Goal: Task Accomplishment & Management: Complete application form

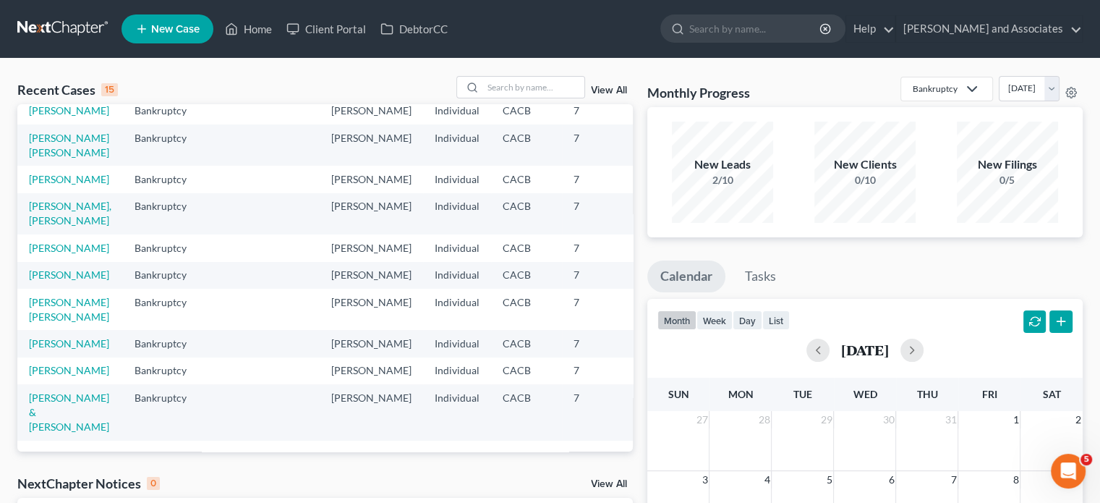
scroll to position [428, 0]
click at [38, 364] on link "[PERSON_NAME]" at bounding box center [69, 370] width 80 height 12
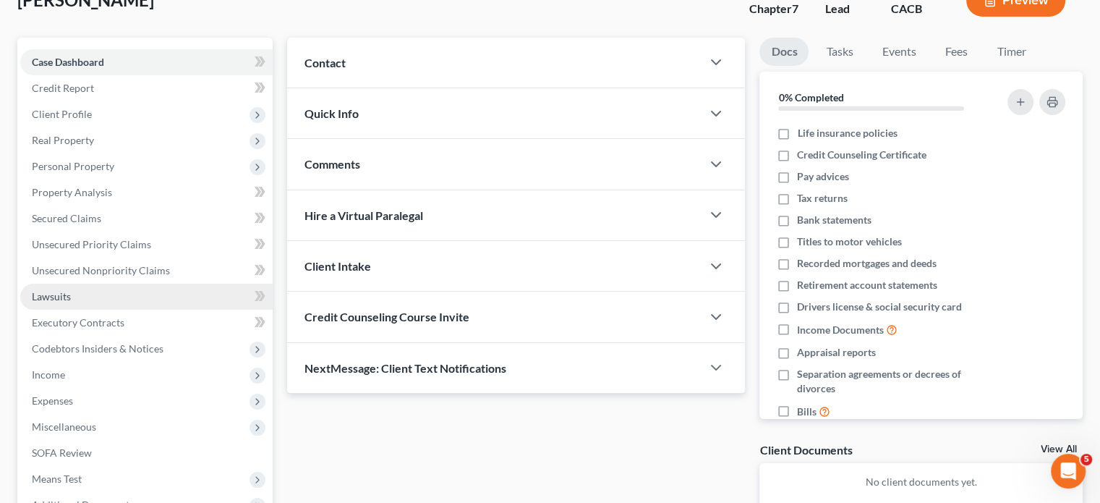
scroll to position [145, 0]
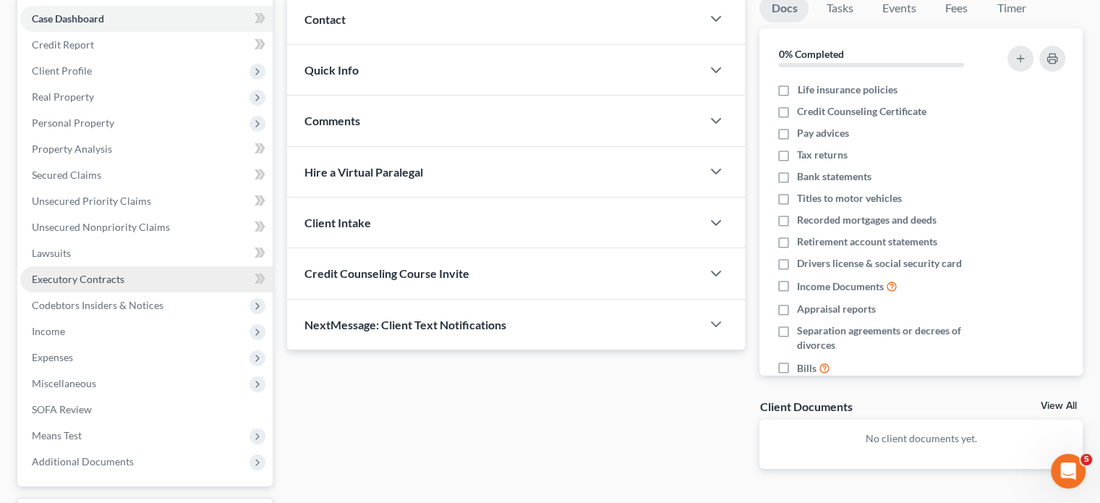
click at [148, 274] on link "Executory Contracts" at bounding box center [146, 279] width 252 height 26
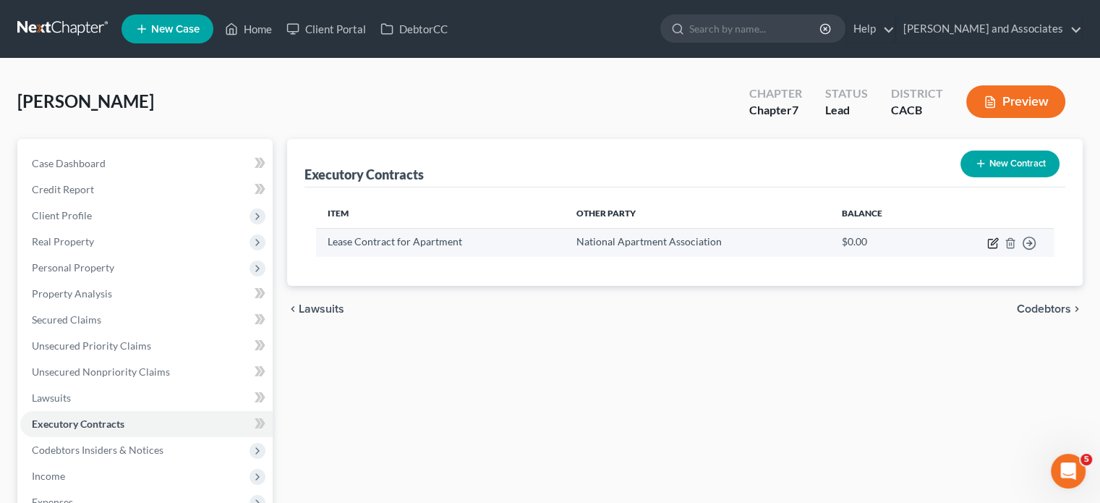
click at [990, 242] on icon "button" at bounding box center [994, 243] width 12 height 12
select select "4"
select select "3"
select select "2"
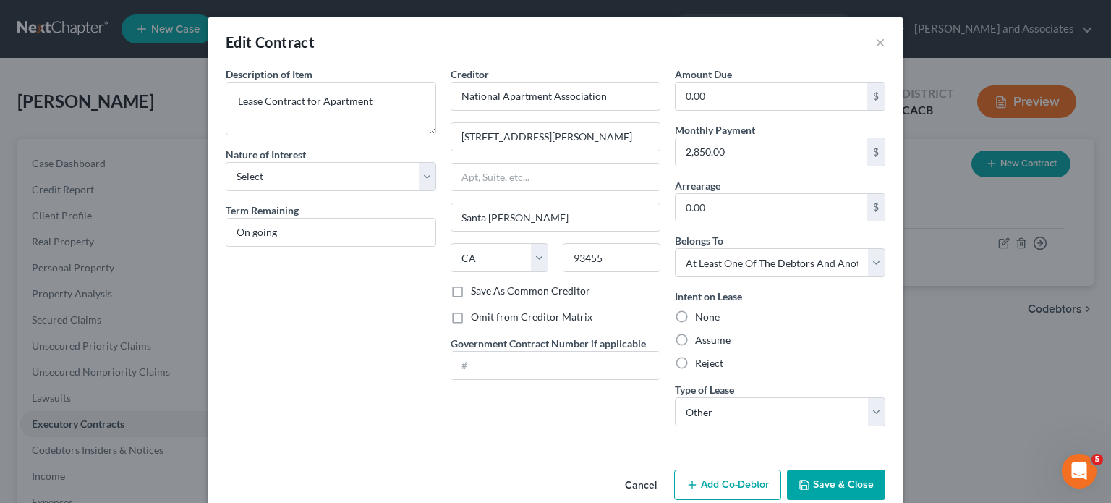
click at [471, 318] on label "Omit from Creditor Matrix" at bounding box center [532, 317] width 122 height 14
click at [477, 318] on input "Omit from Creditor Matrix" at bounding box center [481, 314] width 9 height 9
checkbox input "true"
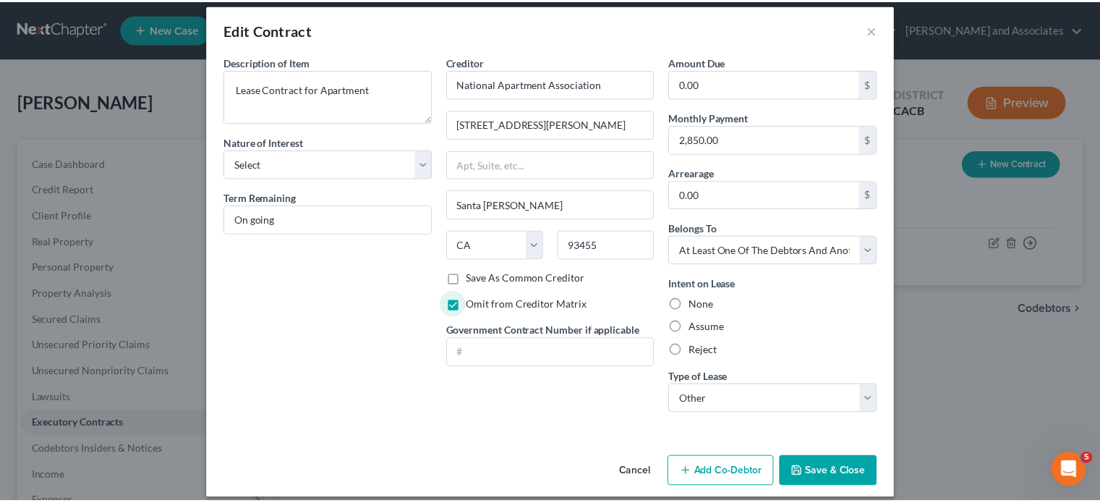
scroll to position [24, 0]
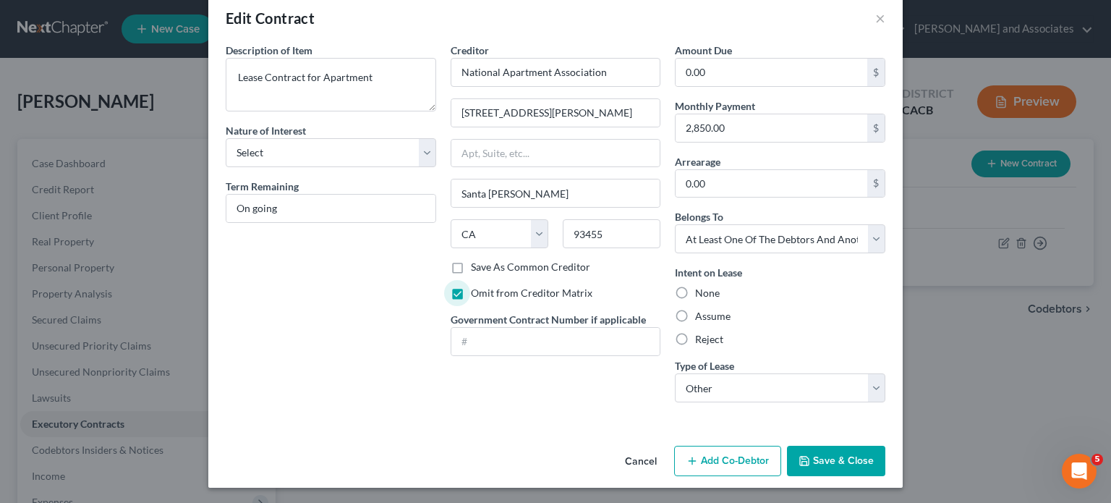
click at [825, 460] on button "Save & Close" at bounding box center [836, 461] width 98 height 30
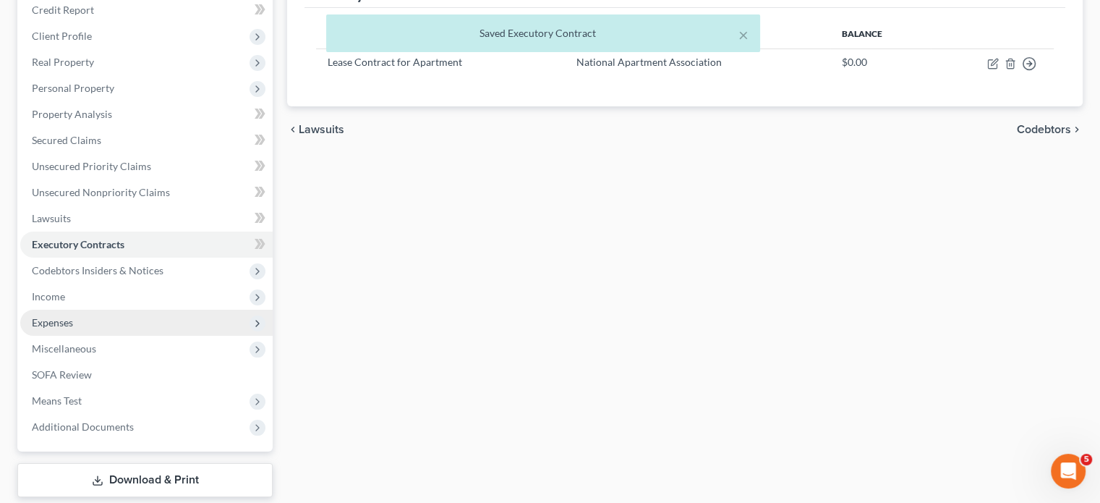
scroll to position [227, 0]
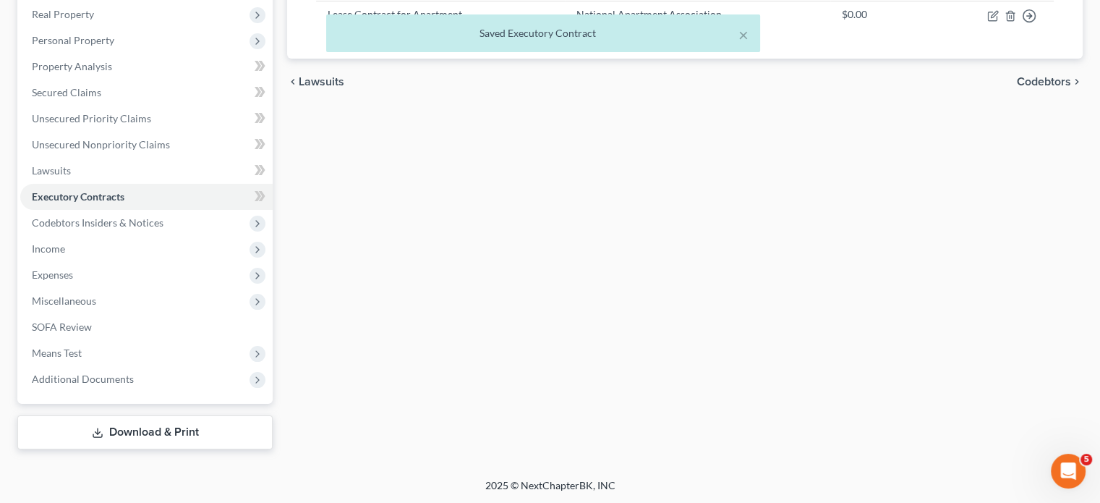
click at [118, 420] on link "Download & Print" at bounding box center [144, 432] width 255 height 34
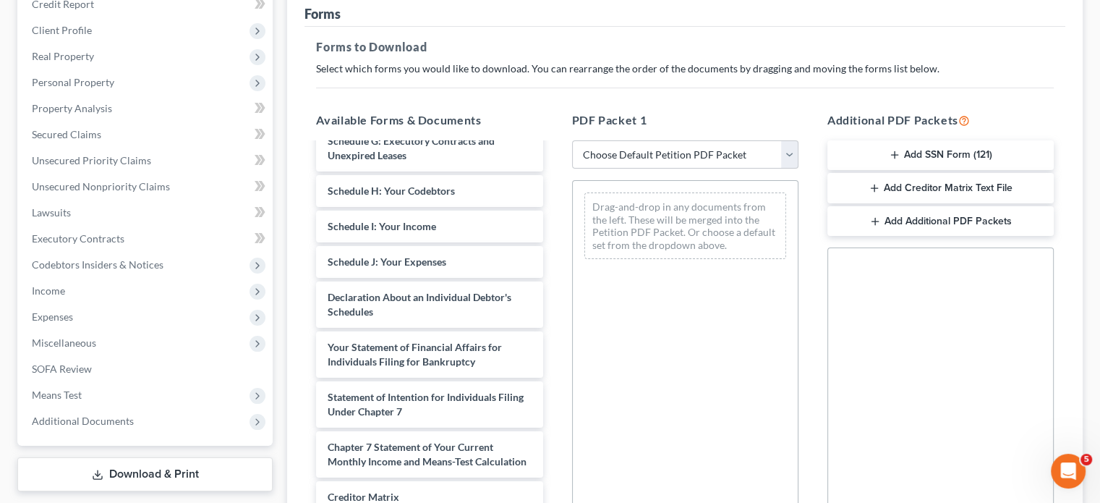
scroll to position [289, 0]
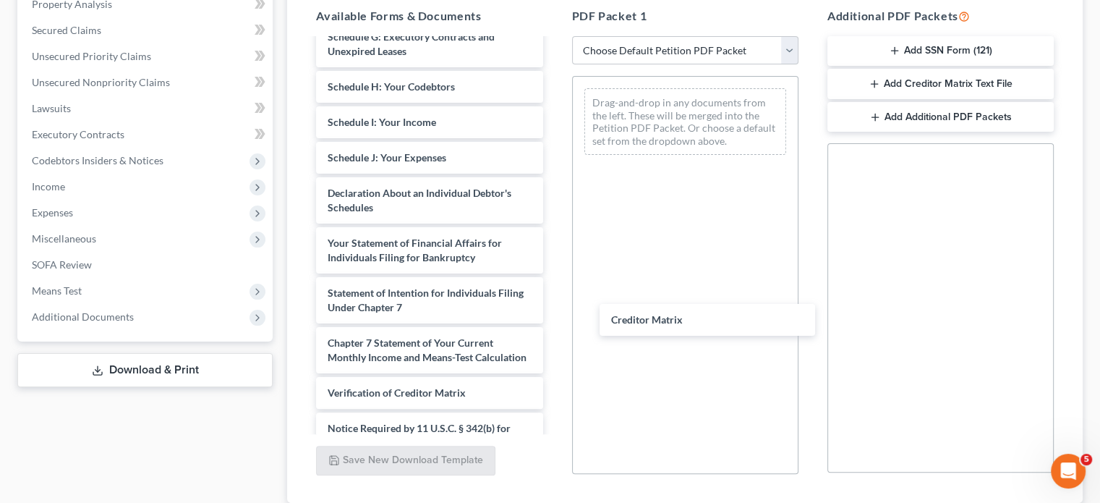
drag, startPoint x: 401, startPoint y: 399, endPoint x: 690, endPoint y: 309, distance: 303.0
click at [554, 310] on div "Creditor Matrix Voluntary Petition for Individuals Filing for Bankruptcy Summar…" at bounding box center [430, 122] width 250 height 744
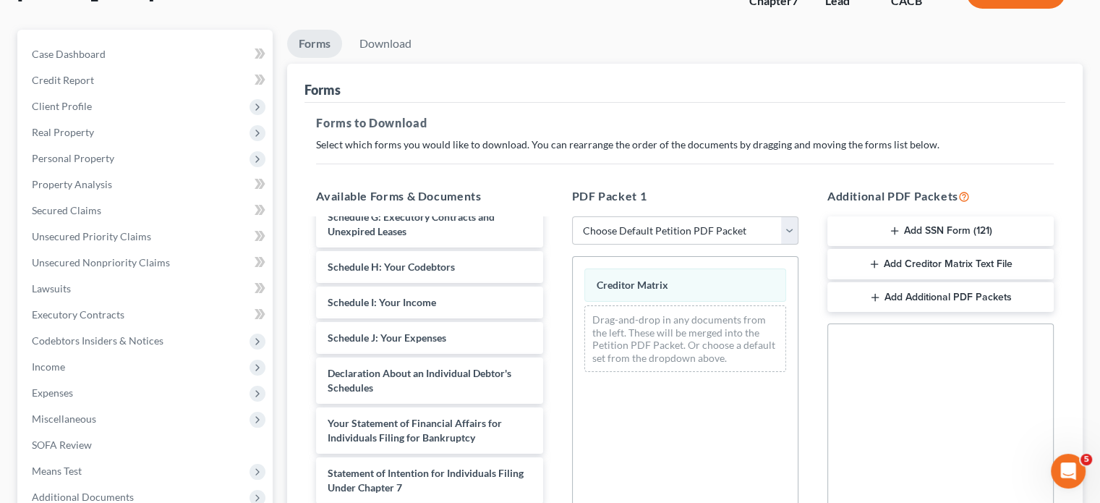
scroll to position [0, 0]
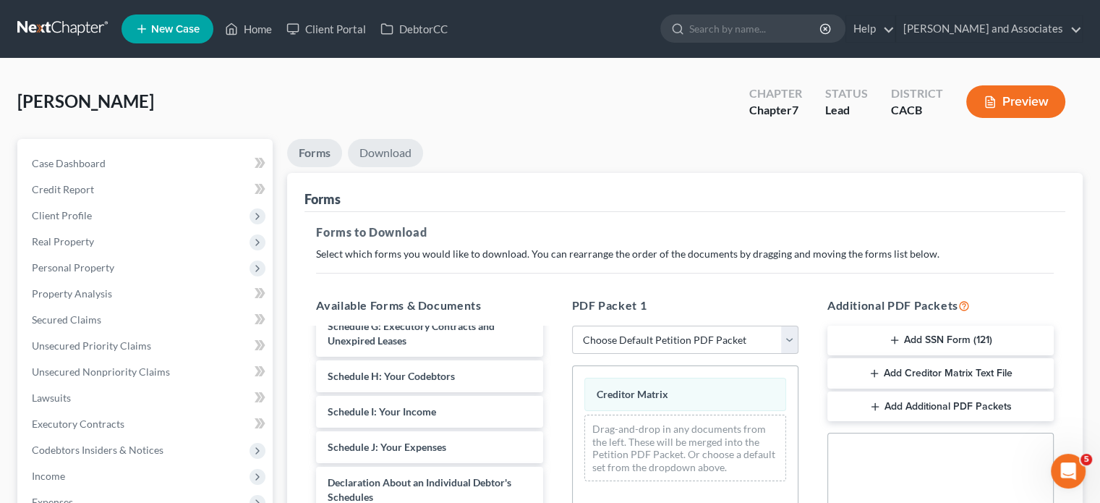
click at [411, 150] on link "Download" at bounding box center [385, 153] width 75 height 28
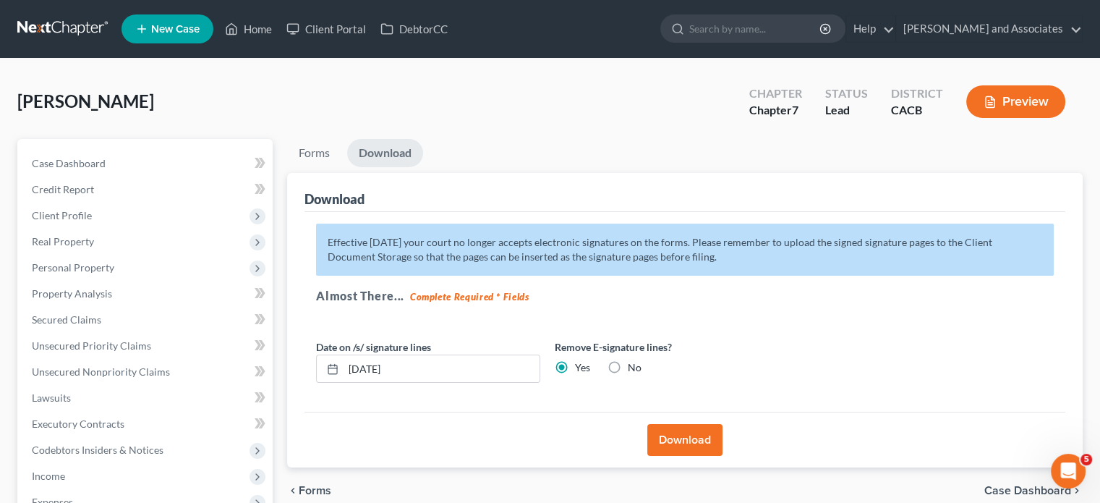
click at [681, 449] on button "Download" at bounding box center [684, 440] width 75 height 32
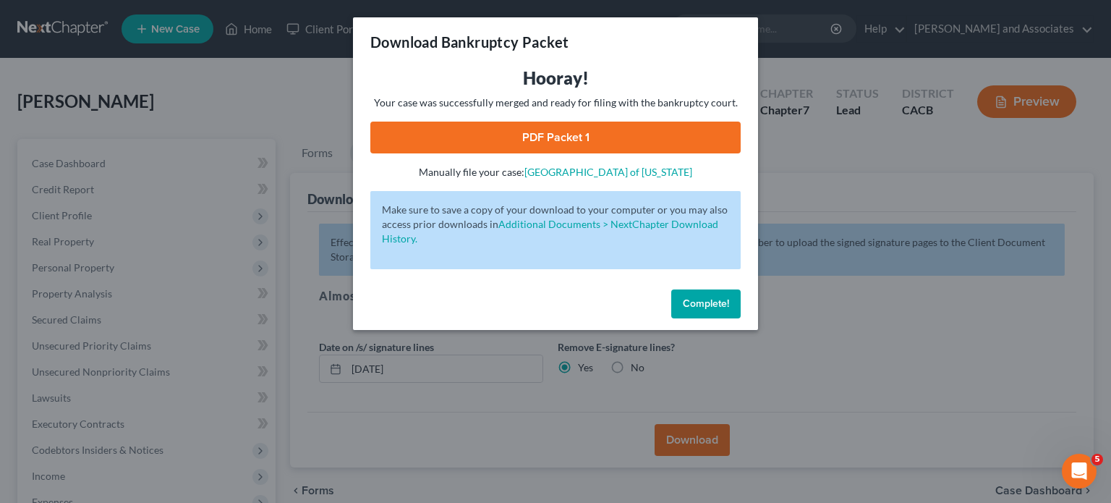
click at [561, 140] on link "PDF Packet 1" at bounding box center [555, 138] width 370 height 32
click at [723, 310] on button "Complete!" at bounding box center [705, 303] width 69 height 29
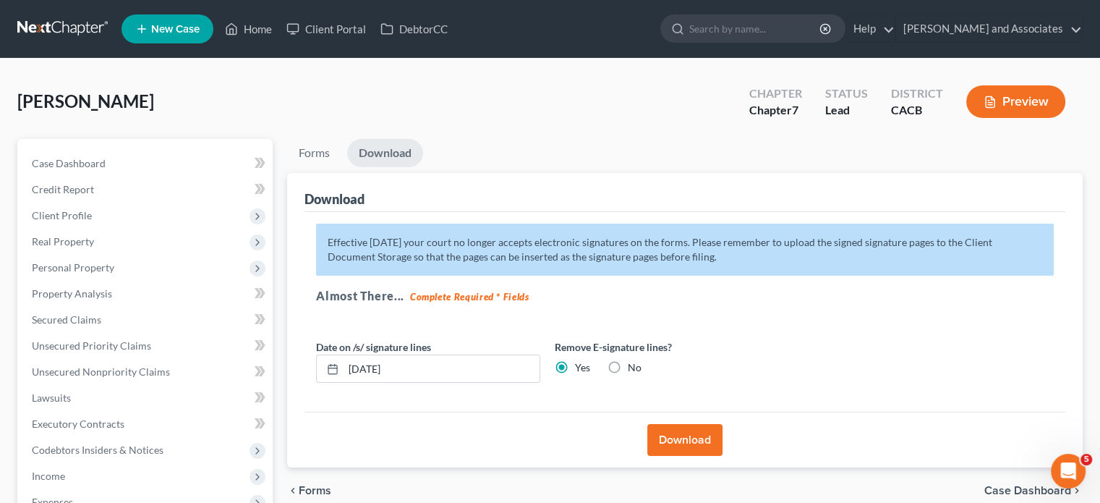
click at [54, 32] on link at bounding box center [63, 29] width 93 height 26
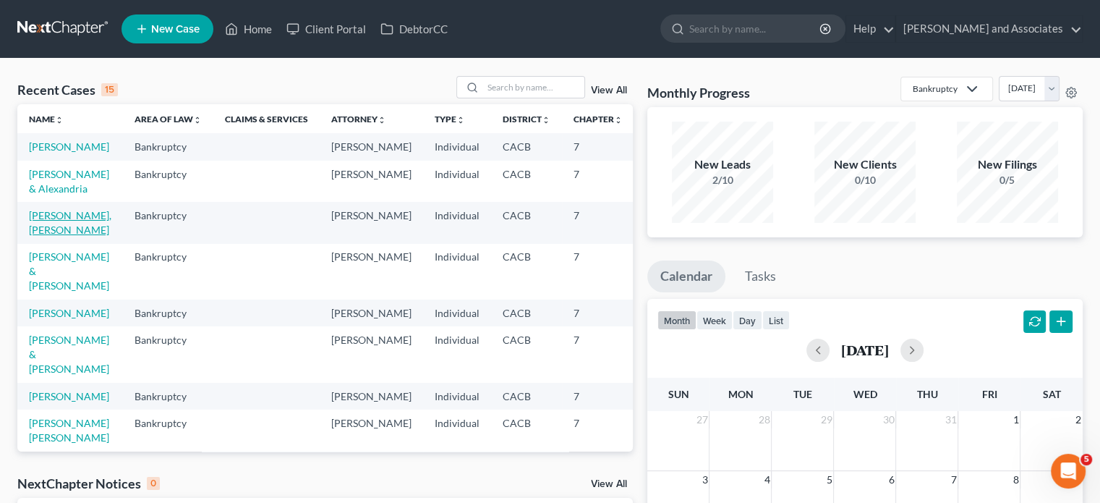
click at [57, 236] on link "[PERSON_NAME], [PERSON_NAME]" at bounding box center [70, 222] width 82 height 27
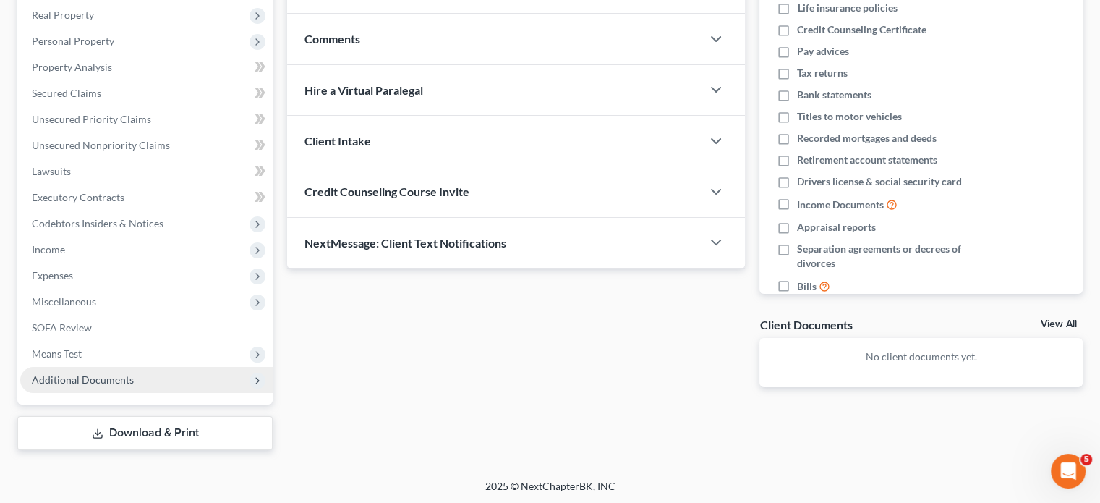
scroll to position [227, 0]
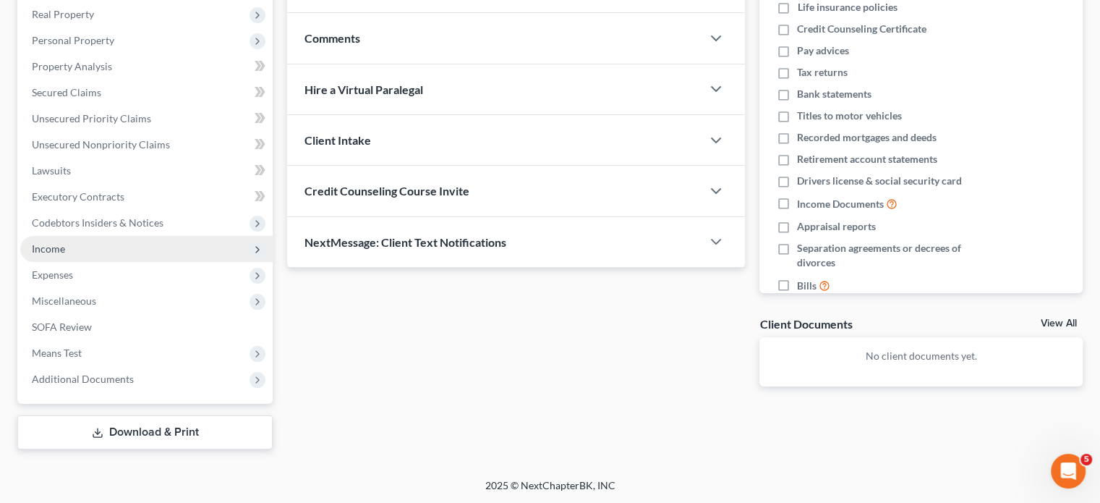
click at [142, 255] on span "Income" at bounding box center [146, 249] width 252 height 26
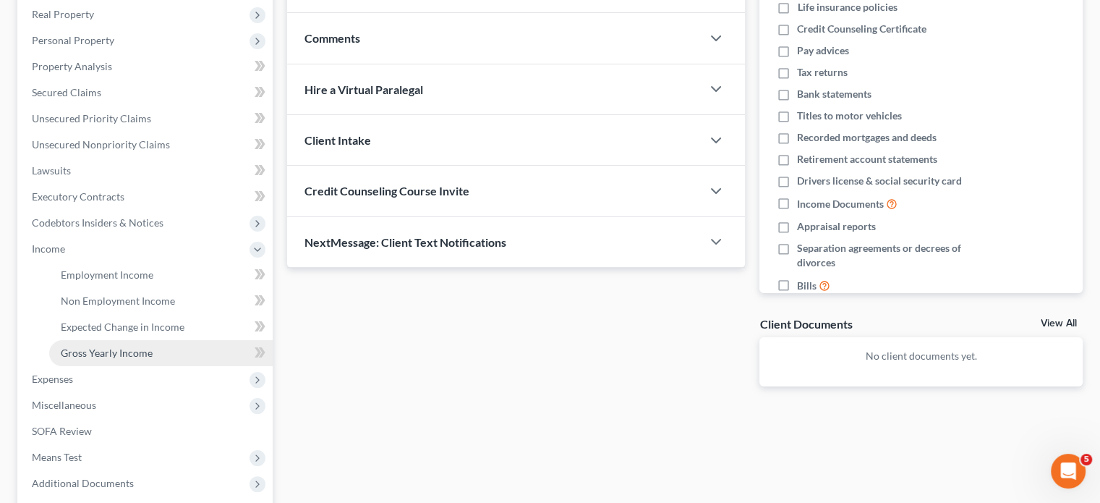
click at [155, 347] on link "Gross Yearly Income" at bounding box center [161, 353] width 224 height 26
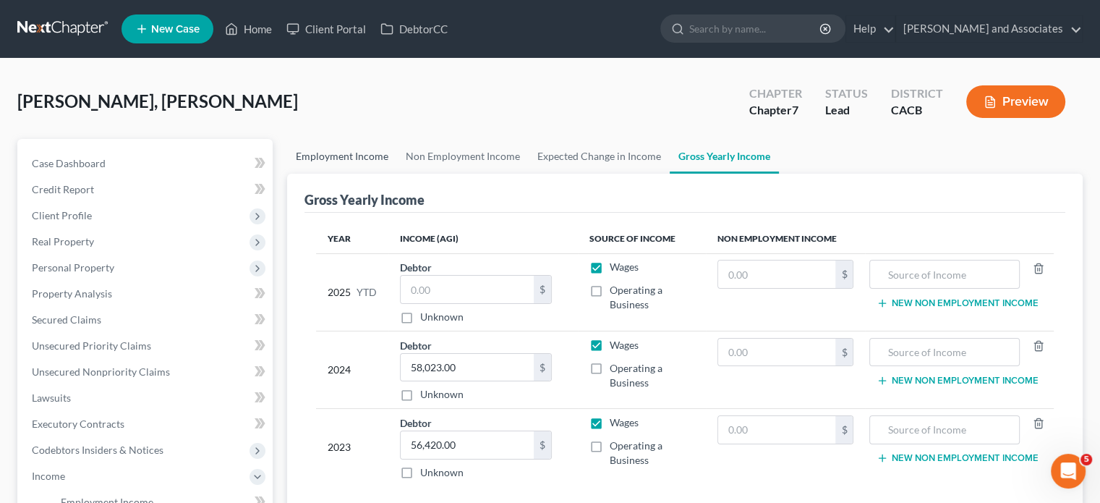
click at [377, 148] on link "Employment Income" at bounding box center [342, 156] width 110 height 35
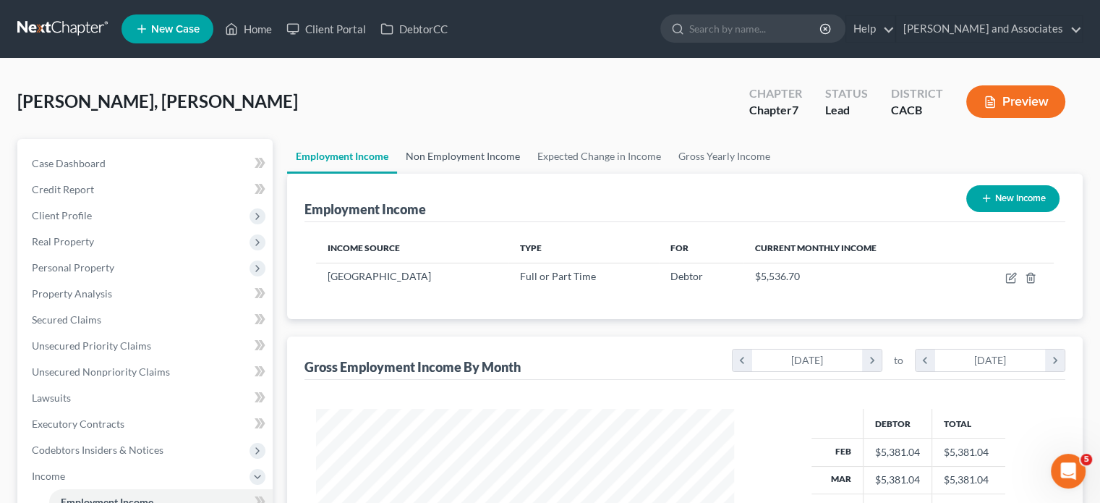
scroll to position [258, 446]
click at [479, 156] on link "Non Employment Income" at bounding box center [463, 156] width 132 height 35
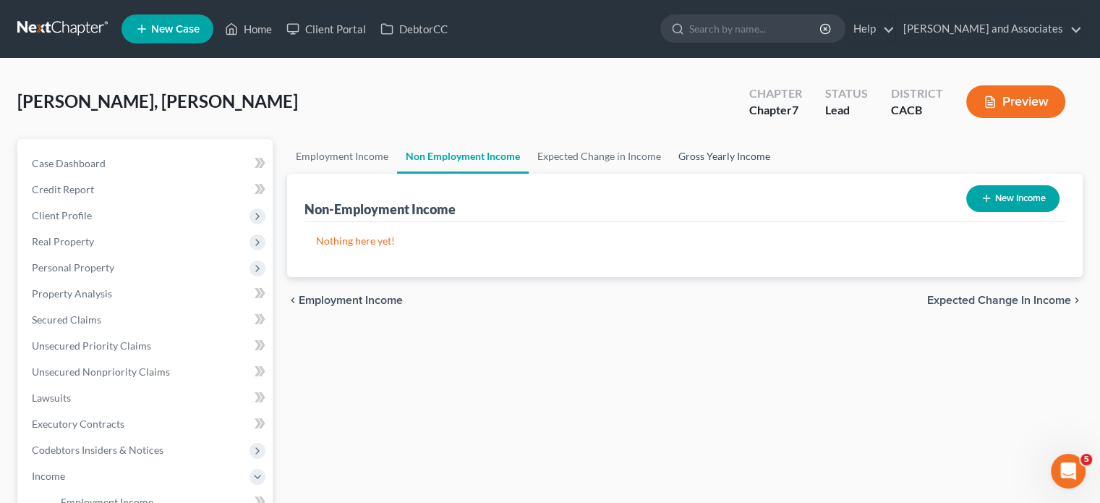
click at [749, 166] on link "Gross Yearly Income" at bounding box center [724, 156] width 109 height 35
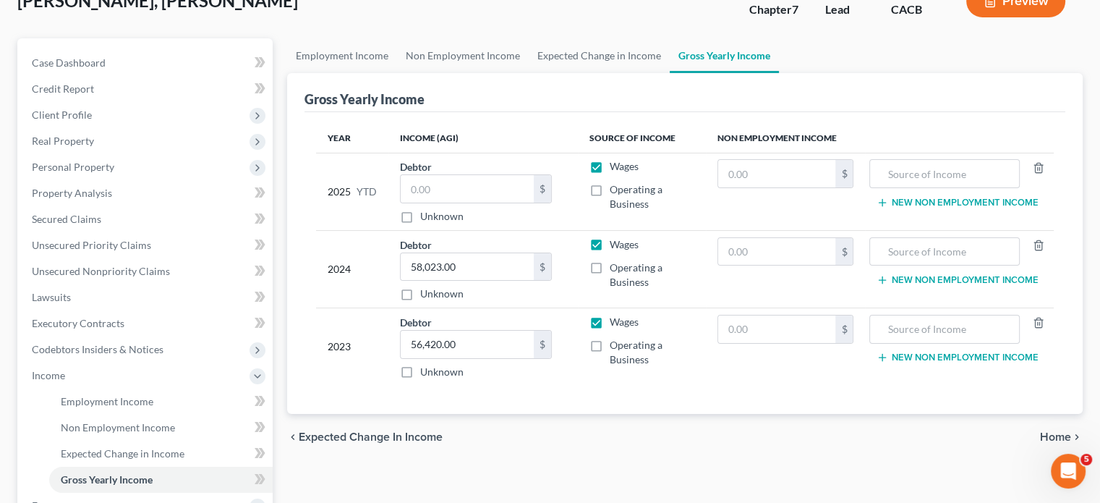
scroll to position [145, 0]
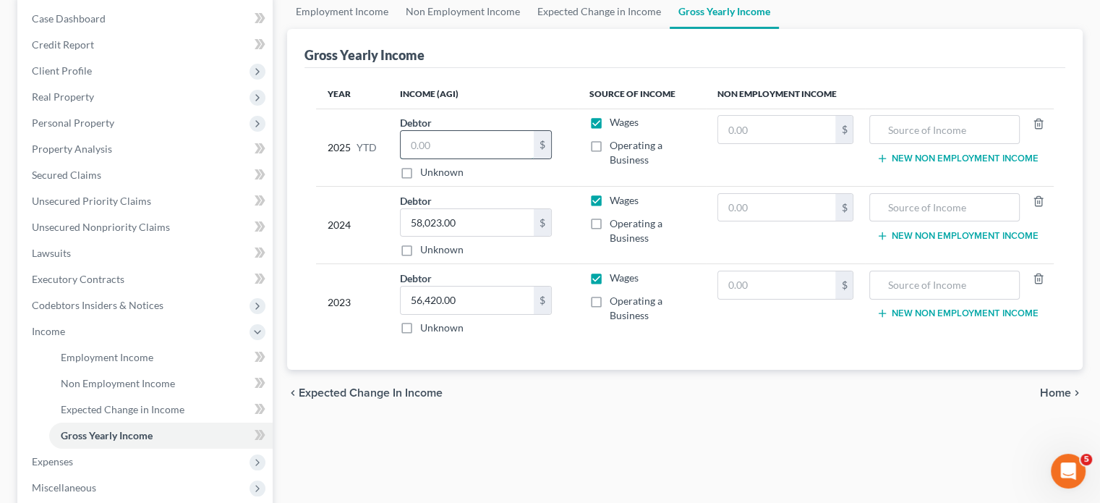
click at [427, 150] on input "text" at bounding box center [467, 144] width 133 height 27
type input "43,798.60"
click at [579, 417] on div "Employment Income Non Employment Income Expected Change in Income Gross Yearly …" at bounding box center [685, 315] width 810 height 642
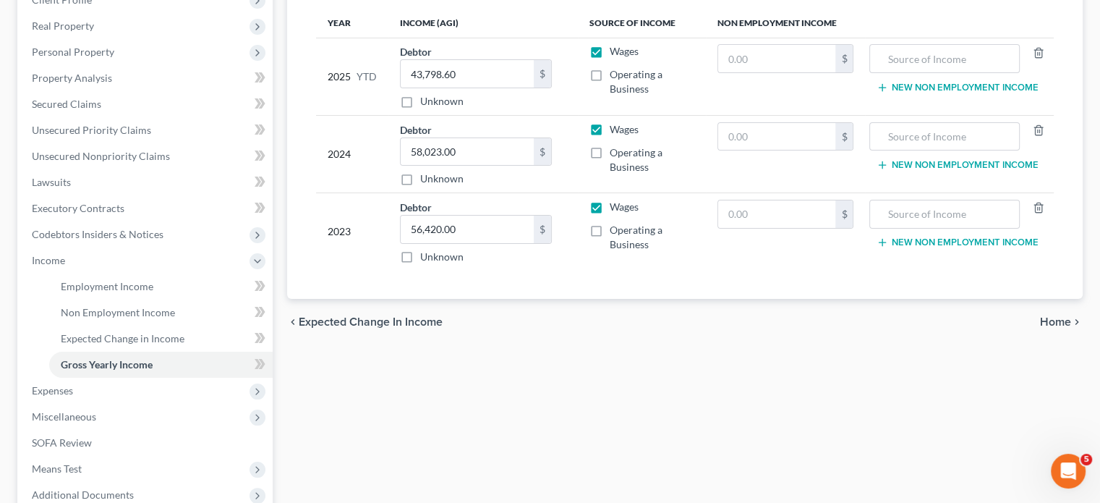
scroll to position [331, 0]
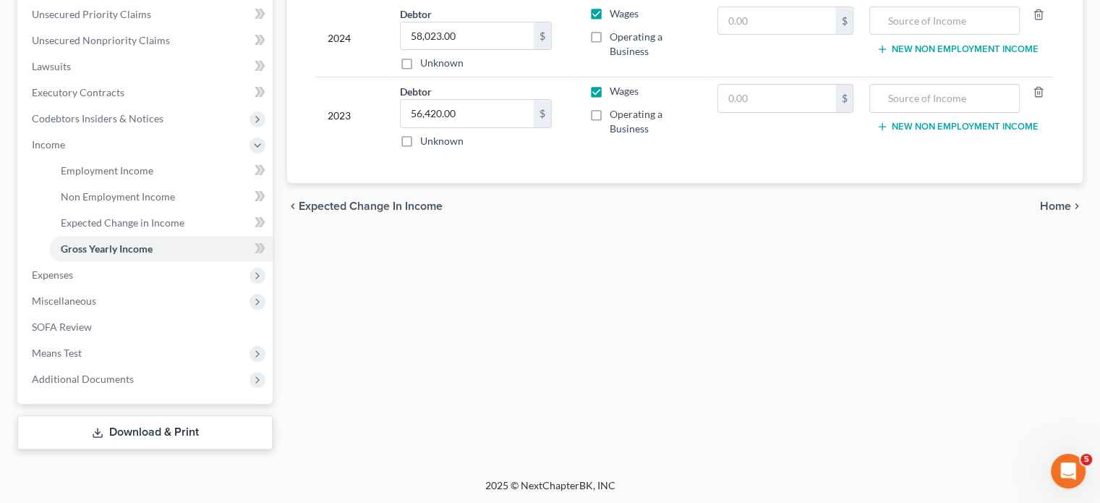
click at [167, 428] on link "Download & Print" at bounding box center [144, 432] width 255 height 34
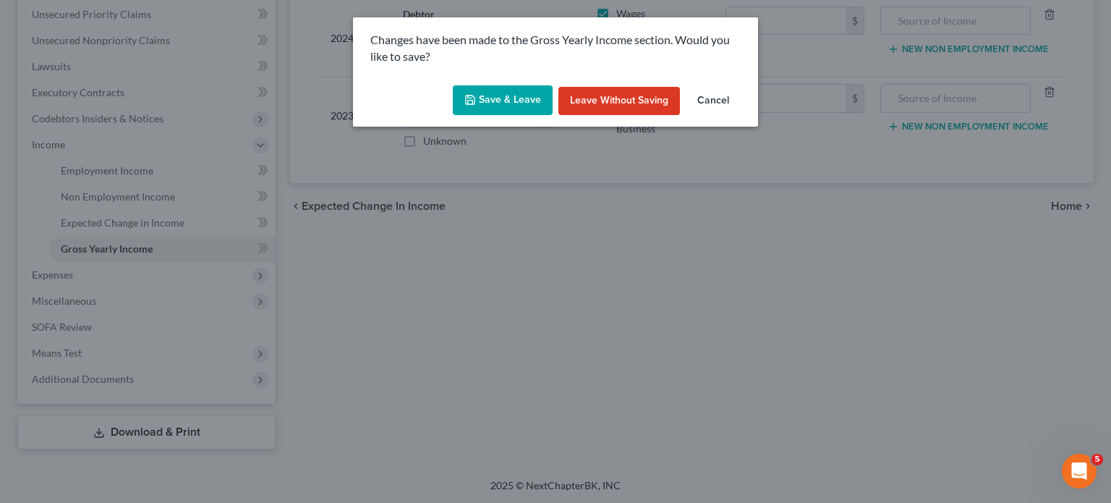
click at [506, 99] on button "Save & Leave" at bounding box center [503, 100] width 100 height 30
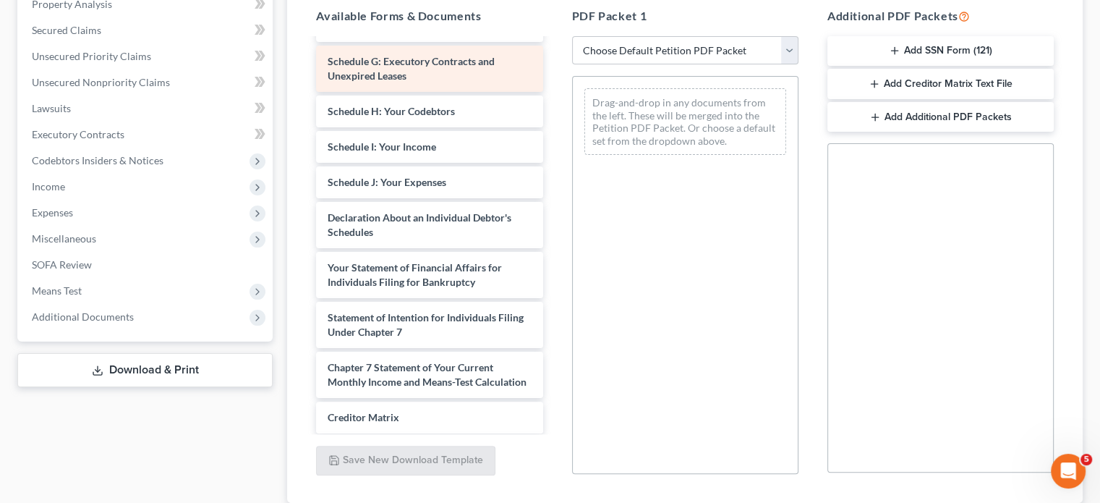
scroll to position [289, 0]
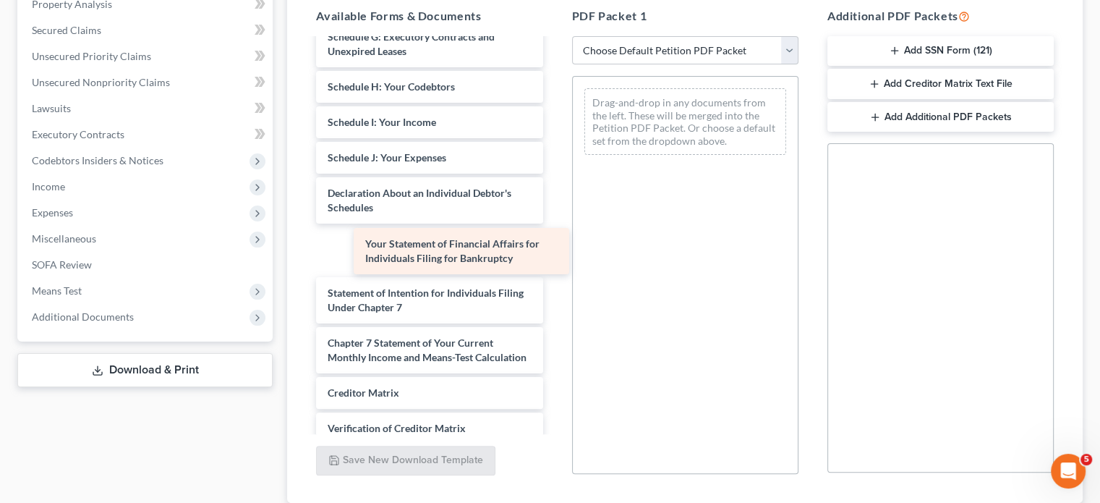
drag, startPoint x: 436, startPoint y: 248, endPoint x: 700, endPoint y: 271, distance: 265.1
click at [554, 274] on div "Your Statement of Financial Affairs for Individuals Filing for Bankruptcy Volun…" at bounding box center [430, 139] width 250 height 779
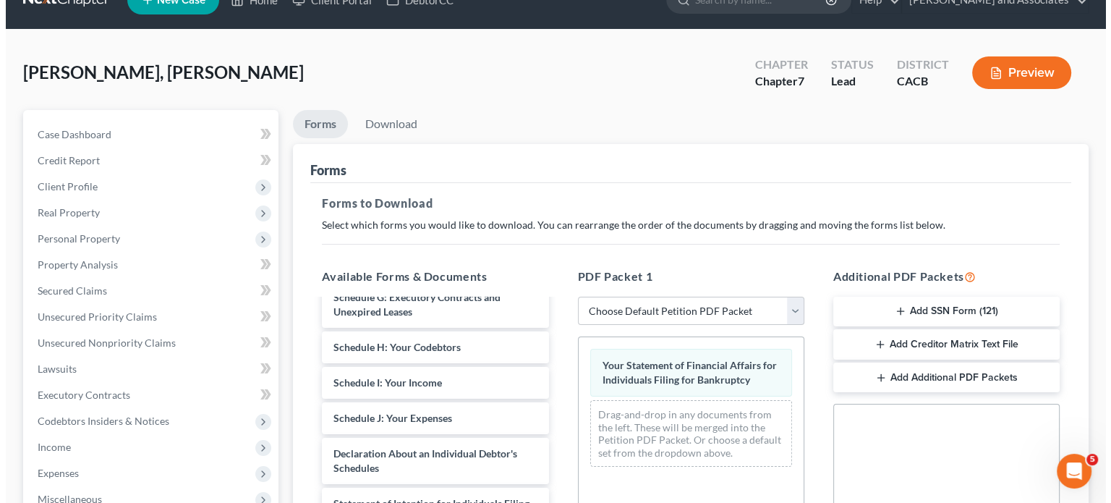
scroll to position [0, 0]
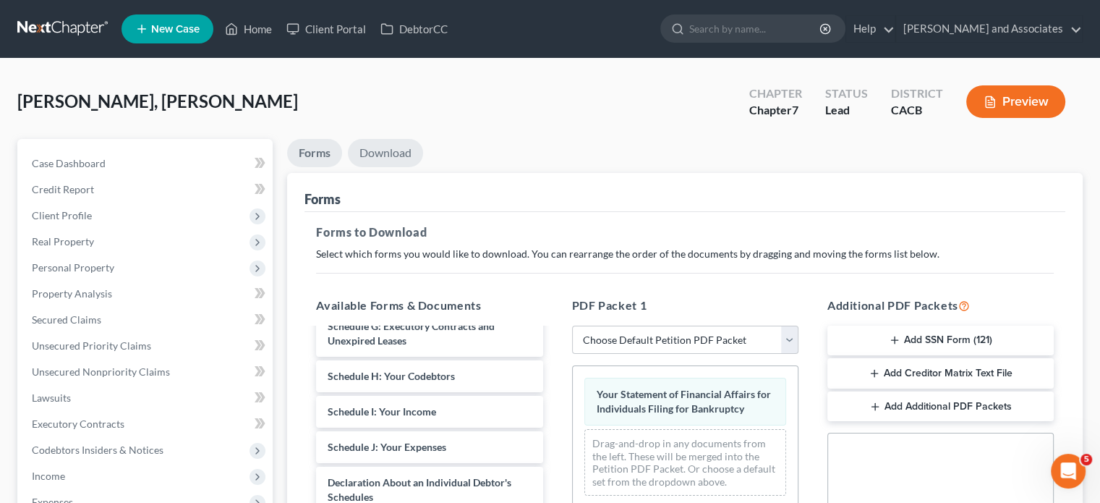
click at [368, 144] on link "Download" at bounding box center [385, 153] width 75 height 28
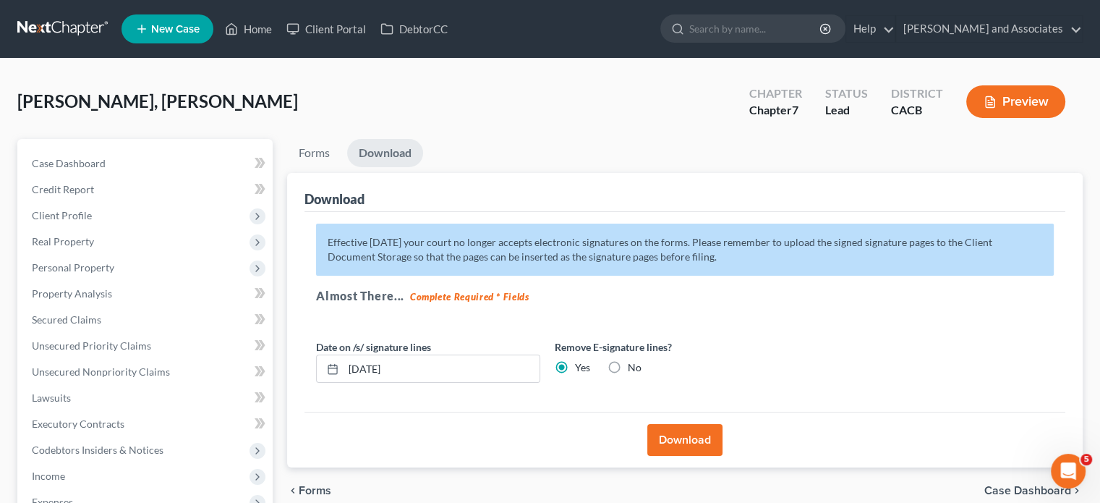
click at [668, 441] on button "Download" at bounding box center [684, 440] width 75 height 32
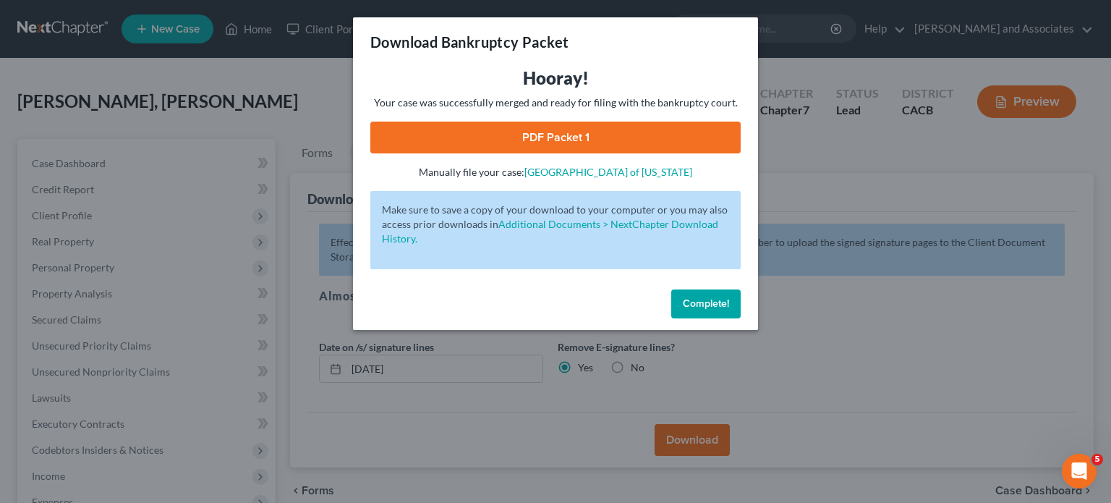
click at [556, 134] on link "PDF Packet 1" at bounding box center [555, 138] width 370 height 32
